Goal: Transaction & Acquisition: Purchase product/service

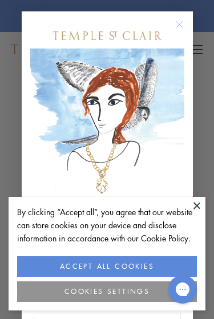
click at [190, 206] on button at bounding box center [196, 205] width 17 height 17
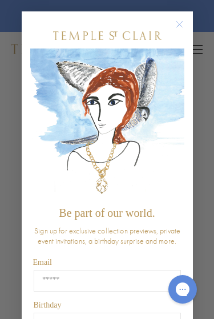
click at [175, 28] on circle "Close dialog" at bounding box center [179, 25] width 14 height 14
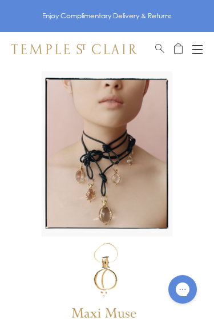
click at [195, 53] on div "Open navigation" at bounding box center [197, 53] width 10 height 1
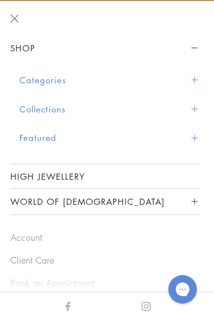
click at [34, 79] on button "Categories" at bounding box center [109, 80] width 181 height 29
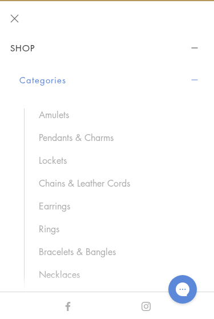
click at [56, 184] on link "Chains & Leather Cords" at bounding box center [114, 183] width 150 height 13
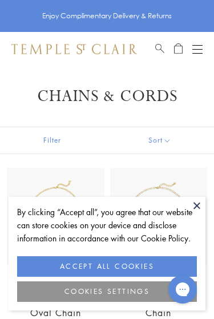
click at [62, 288] on button "COOKIES SETTINGS" at bounding box center [106, 291] width 179 height 21
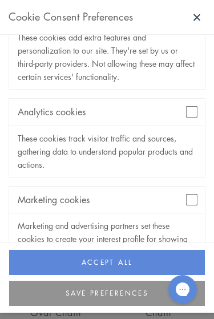
scroll to position [227, 0]
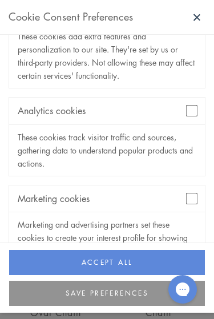
click at [188, 189] on div "Marketing cookies" at bounding box center [106, 198] width 195 height 27
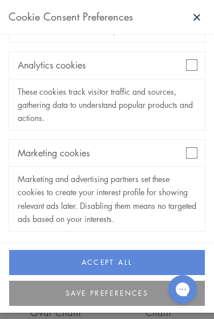
scroll to position [272, 0]
click at [87, 299] on button "SAVE PREFERENCES" at bounding box center [106, 292] width 195 height 25
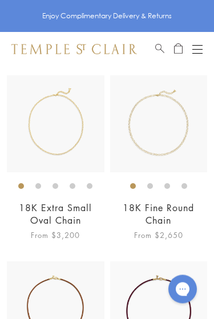
scroll to position [91, 0]
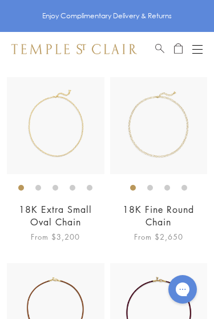
click at [154, 211] on link "18K Fine Round Chain" at bounding box center [158, 215] width 71 height 25
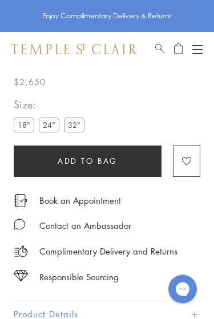
scroll to position [267, 0]
click at [47, 124] on label "24"" at bounding box center [49, 124] width 21 height 14
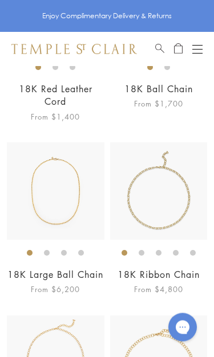
scroll to position [954, 0]
click at [22, 222] on img at bounding box center [55, 190] width 97 height 97
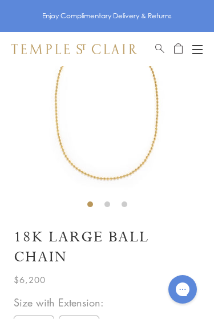
scroll to position [66, 0]
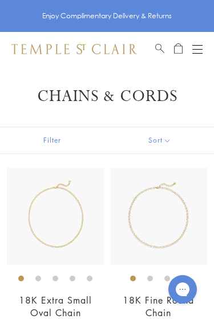
scroll to position [954, 0]
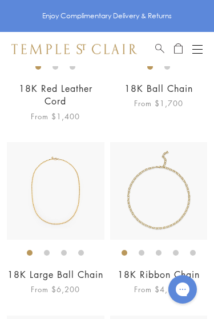
click at [154, 206] on img at bounding box center [158, 190] width 97 height 97
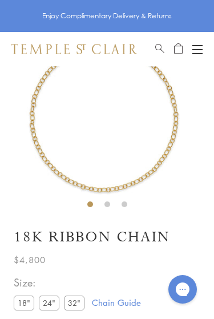
click at [44, 301] on label "24"" at bounding box center [49, 302] width 21 height 14
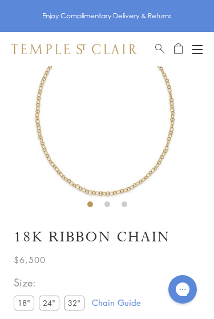
click at [113, 304] on link "Chain Guide" at bounding box center [116, 302] width 49 height 13
